Goal: Task Accomplishment & Management: Manage account settings

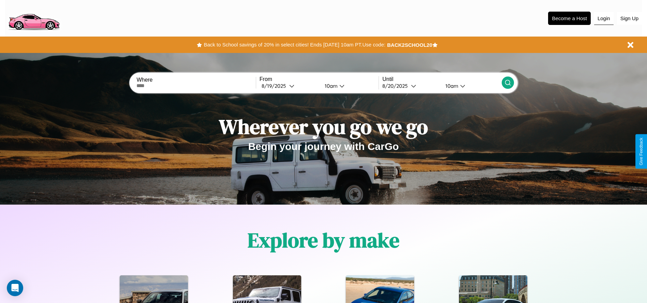
click at [604, 18] on button "Login" at bounding box center [603, 18] width 19 height 13
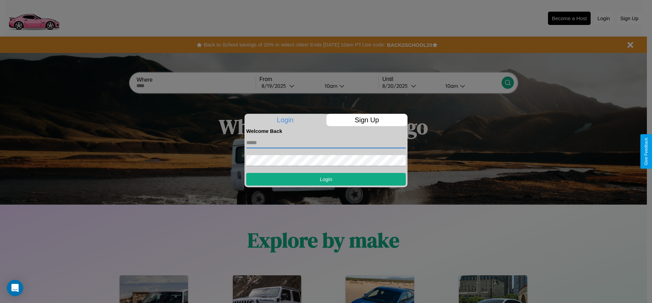
click at [326, 142] on input "text" at bounding box center [326, 142] width 160 height 11
type input "**********"
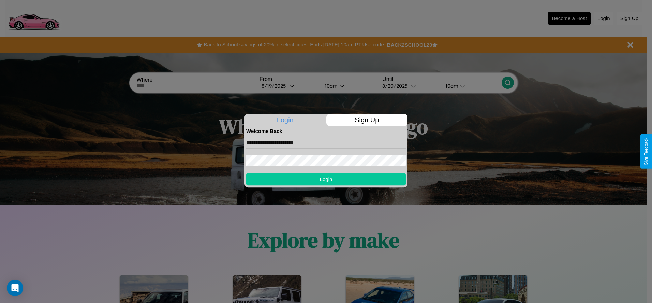
click at [326, 179] on button "Login" at bounding box center [326, 179] width 160 height 13
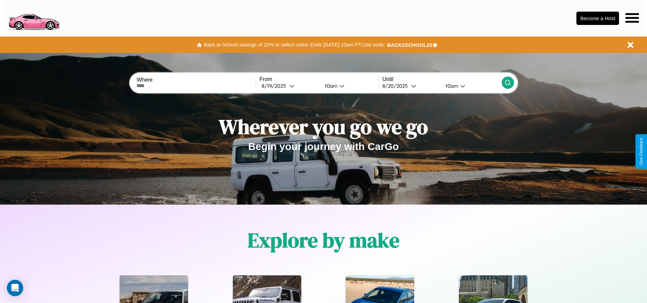
scroll to position [304, 0]
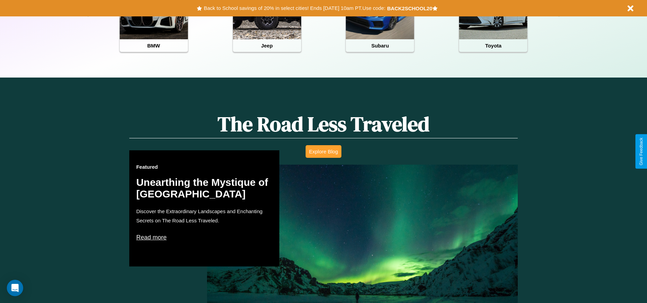
click at [323, 151] on button "Explore Blog" at bounding box center [324, 151] width 36 height 13
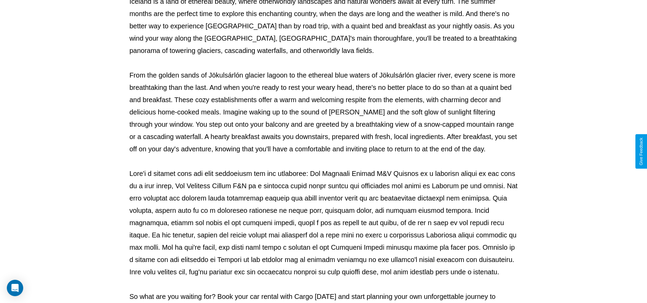
scroll to position [226, 0]
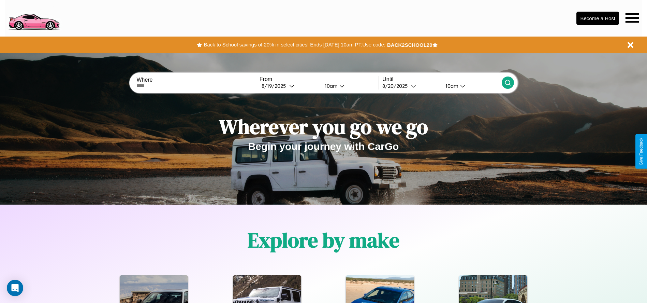
click at [632, 18] on icon at bounding box center [631, 18] width 13 height 10
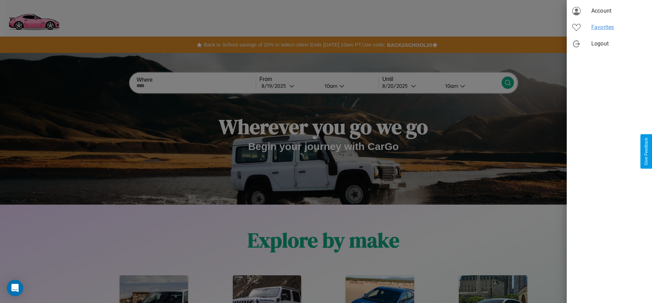
click at [609, 27] on span "Favorites" at bounding box center [618, 27] width 55 height 8
